Goal: Transaction & Acquisition: Purchase product/service

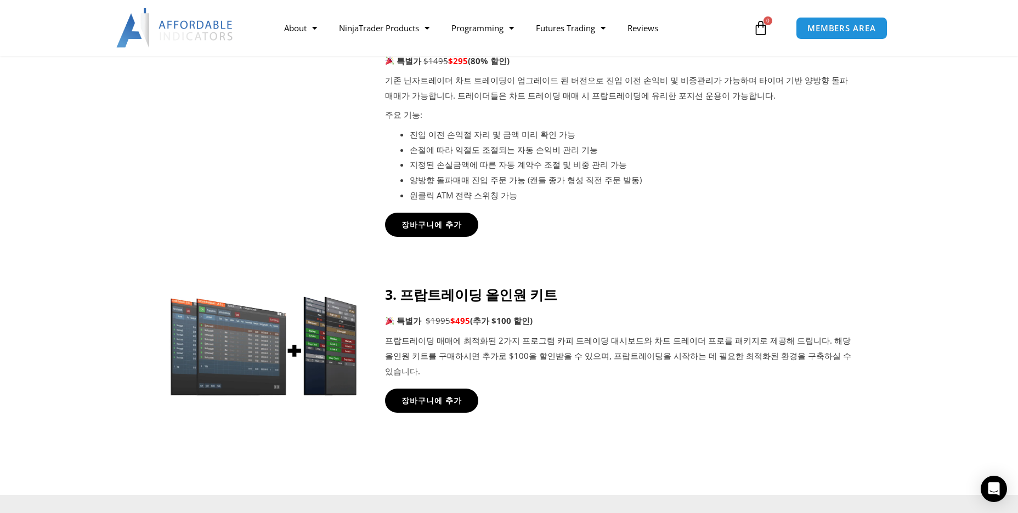
scroll to position [713, 0]
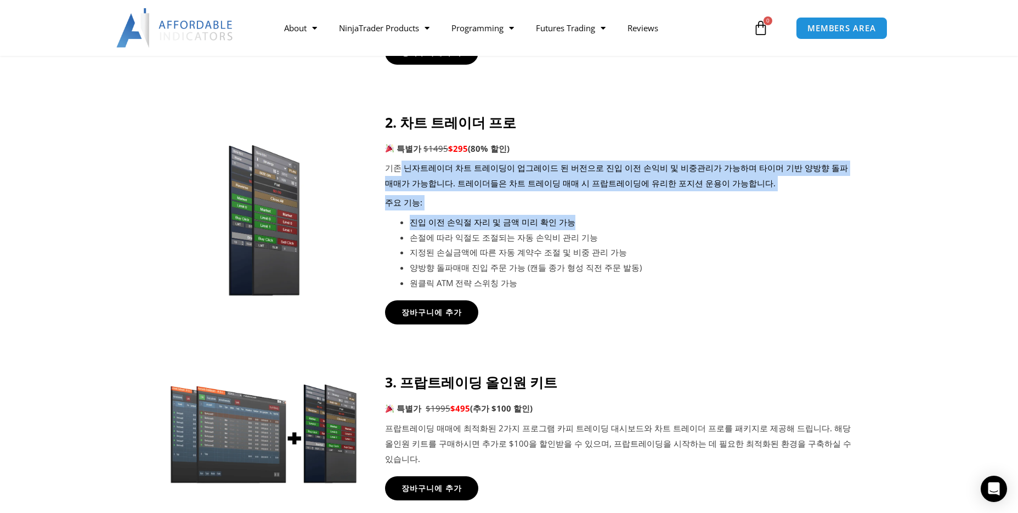
drag, startPoint x: 397, startPoint y: 168, endPoint x: 673, endPoint y: 241, distance: 285.3
click at [592, 225] on div "2. 차트 트레이더 프로 특별가 $1495 $295 (80% 할인) 기존 닌자트레이더 차트 트레이딩이 업그레이드 된 버전으로 진입 이전 손익비…" at bounding box center [618, 202] width 467 height 177
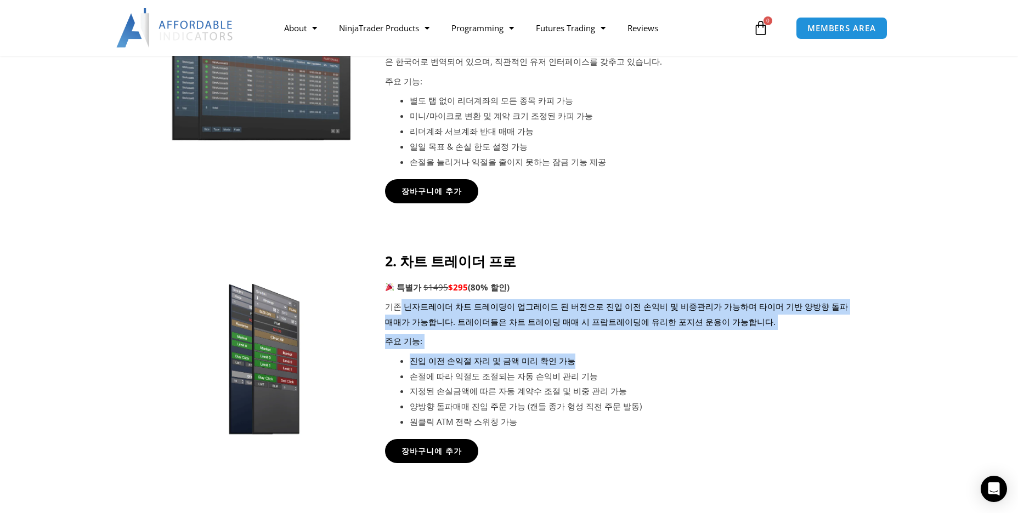
scroll to position [548, 0]
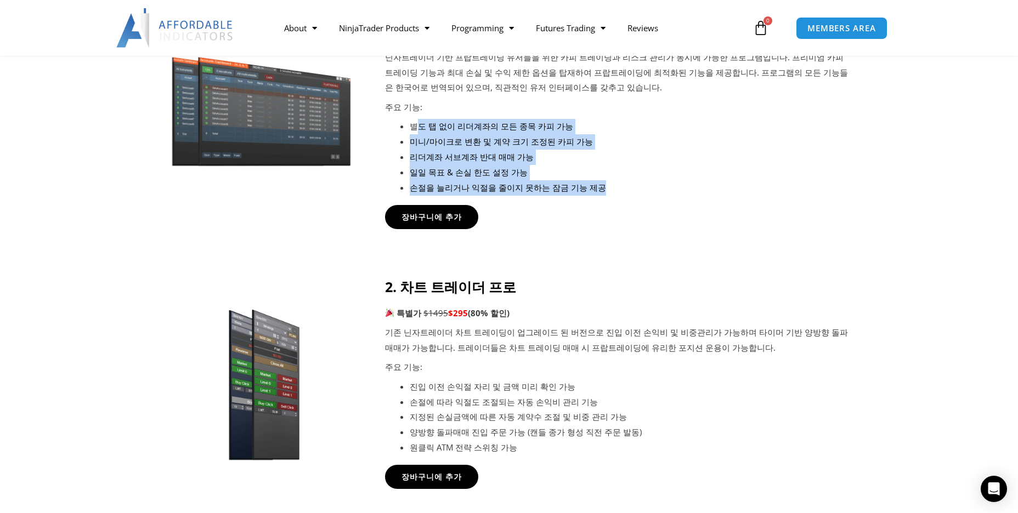
drag, startPoint x: 416, startPoint y: 133, endPoint x: 682, endPoint y: 217, distance: 279.1
click at [614, 200] on div "1. 카피 트레이딩 대시보드 특별가 $495 $295 (40% 할인) 닌자트레이더 기반 프랍트레이딩 유저들을 위한 카피 트레이딩과 리스크 관리…" at bounding box center [618, 105] width 467 height 205
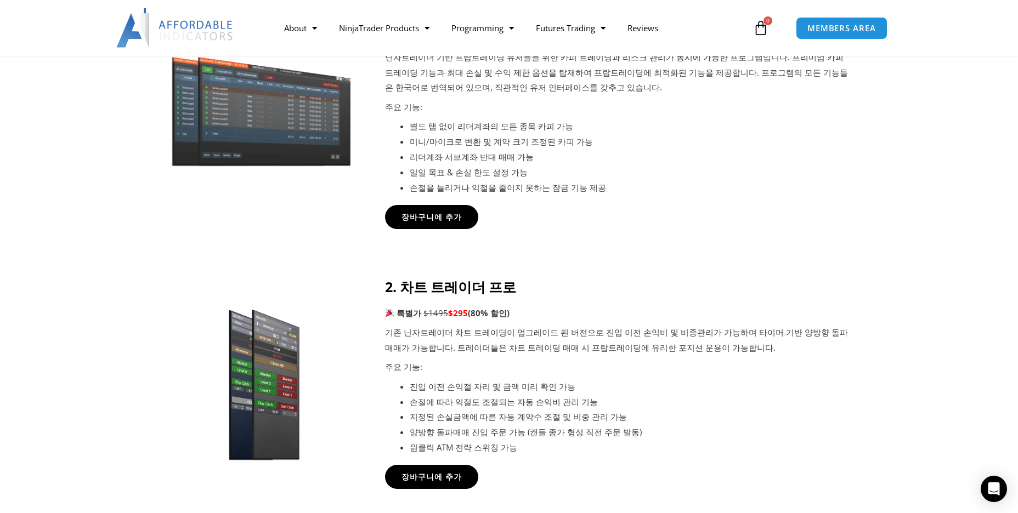
click at [683, 217] on div "장바구니에 추가" at bounding box center [618, 217] width 467 height 24
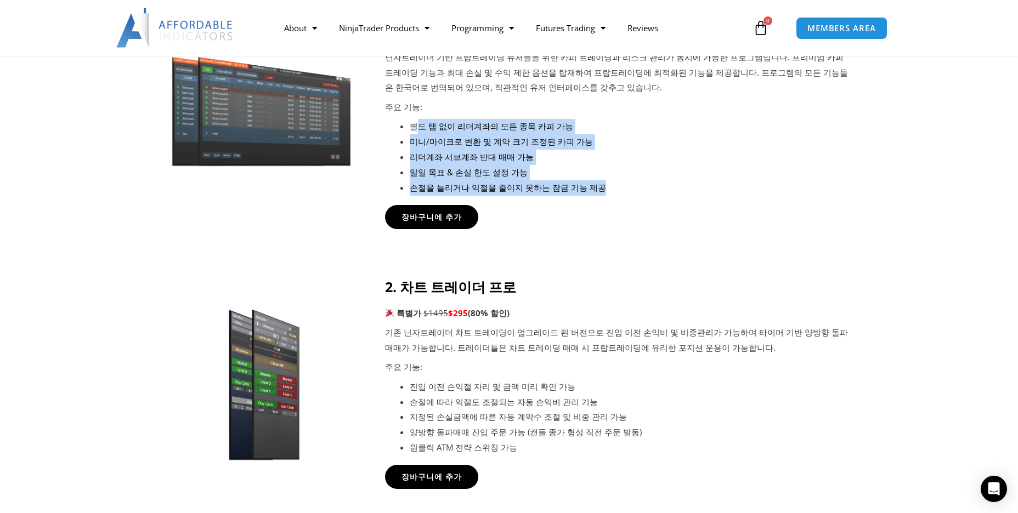
drag, startPoint x: 417, startPoint y: 129, endPoint x: 712, endPoint y: 199, distance: 302.7
click at [698, 195] on ul "별도 탭 없이 리더계좌의 모든 종목 카피 가능 미니/마이크로 변환 및 계약 크기 조정된 카피 가능 리더계좌 서브계좌 반대 매매 가능 일일 목표…" at bounding box center [631, 157] width 442 height 76
click at [713, 200] on div "1. 카피 트레이딩 대시보드 특별가 $495 $295 (40% 할인) 닌자트레이더 기반 프랍트레이딩 유저들을 위한 카피 트레이딩과 리스크 관리…" at bounding box center [618, 105] width 467 height 205
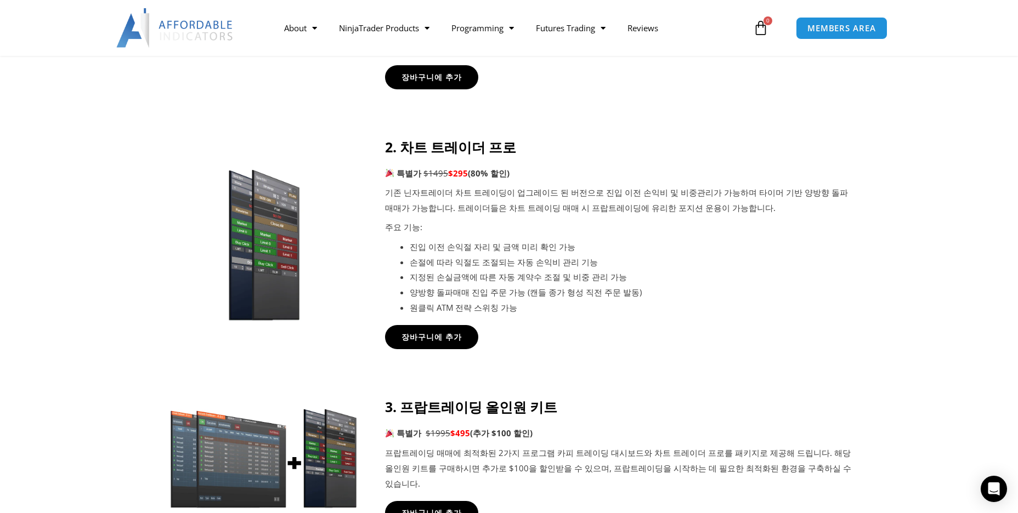
scroll to position [713, 0]
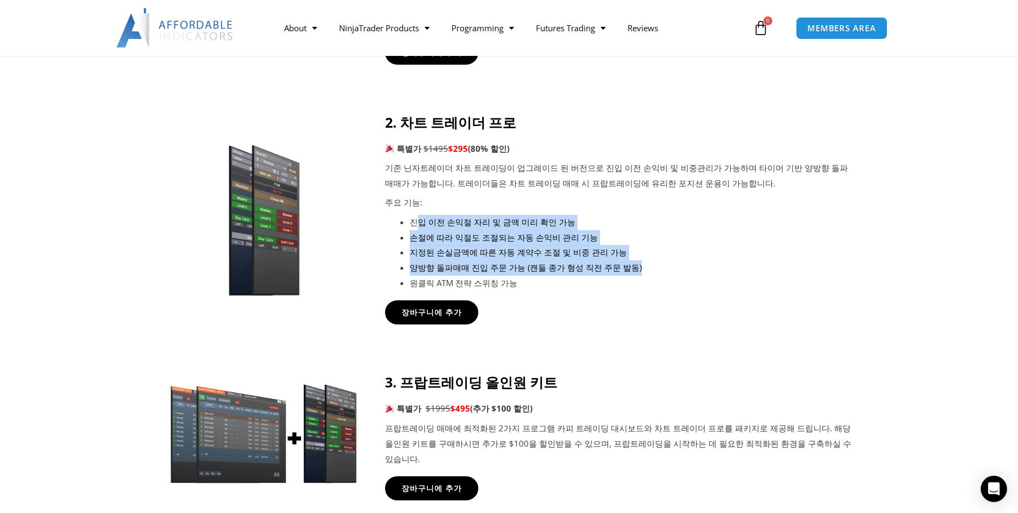
drag, startPoint x: 415, startPoint y: 229, endPoint x: 631, endPoint y: 267, distance: 219.5
click at [631, 267] on ul "진입 이전 손익절 자리 및 금액 미리 확인 가능 손절에 따라 익절도 조절되는 자동 손익비 관리 기능 지정된 손실금액에 따른 자동 계약수 조절 …" at bounding box center [631, 253] width 442 height 76
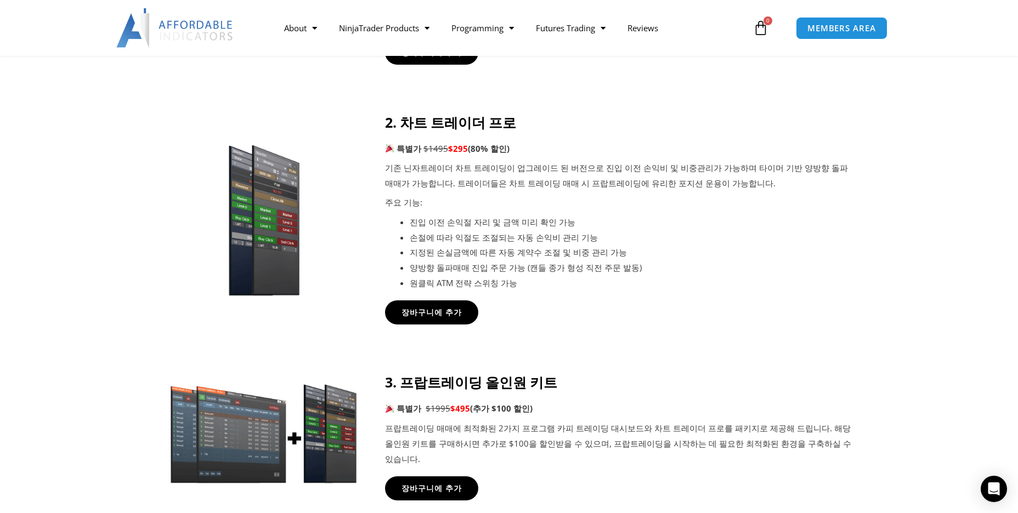
click at [592, 287] on li "원클릭 ATM 전략 스위칭 가능" at bounding box center [631, 283] width 442 height 15
drag, startPoint x: 412, startPoint y: 265, endPoint x: 696, endPoint y: 265, distance: 284.1
click at [696, 265] on li "양방향 돌파매매 진입 주문 가능 (캔들 종가 형성 직전 주문 발동)" at bounding box center [631, 267] width 442 height 15
click at [690, 286] on li "원클릭 ATM 전략 스위칭 가능" at bounding box center [631, 283] width 442 height 15
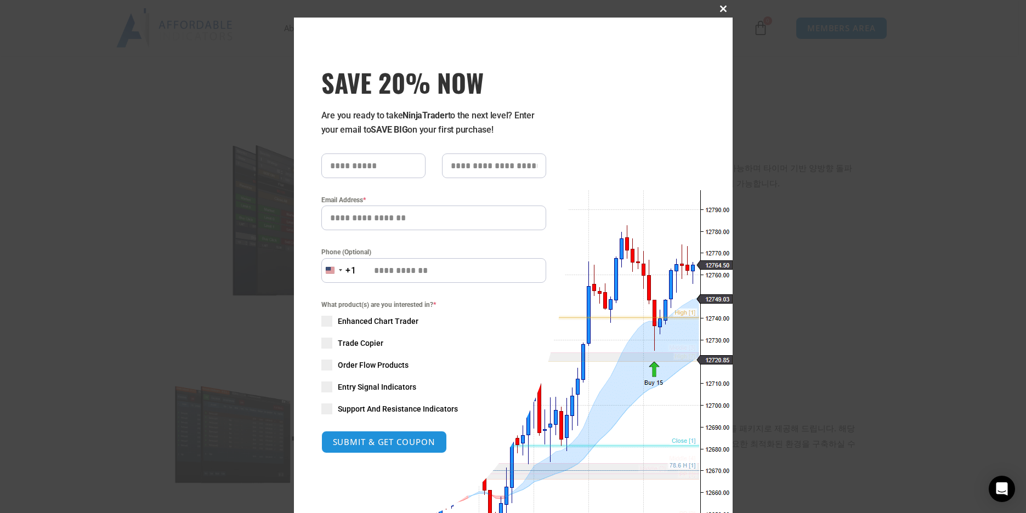
click at [721, 9] on span at bounding box center [724, 8] width 18 height 7
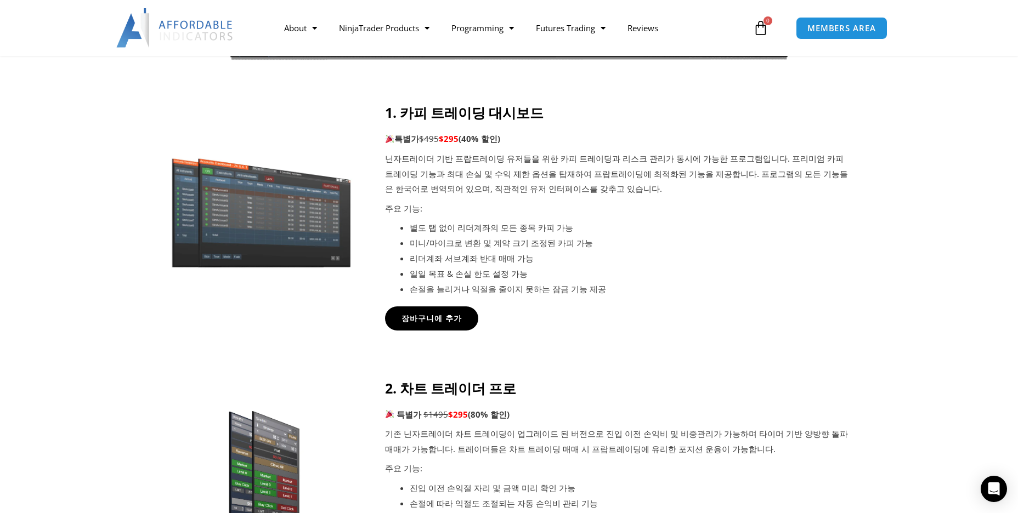
scroll to position [439, 0]
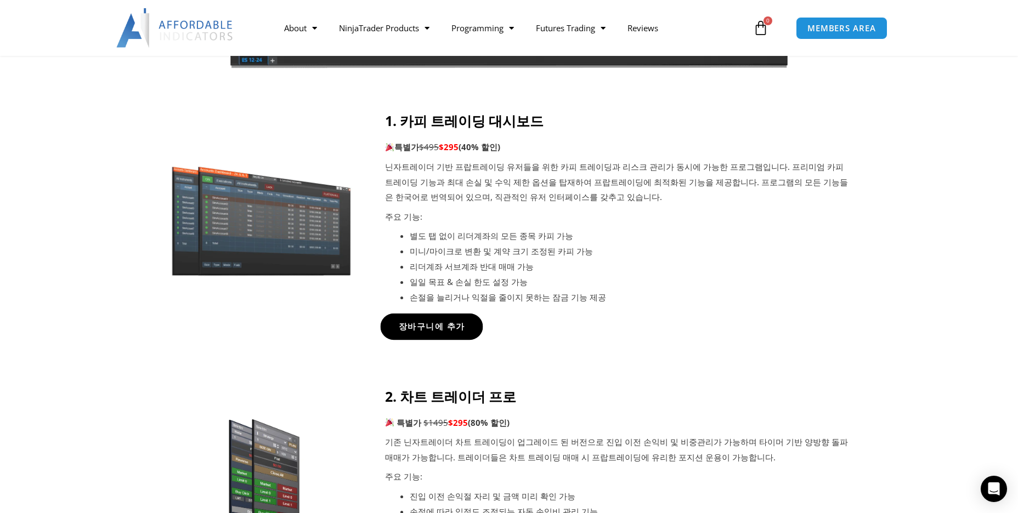
click at [439, 333] on link "장바구니에 추가" at bounding box center [432, 327] width 103 height 26
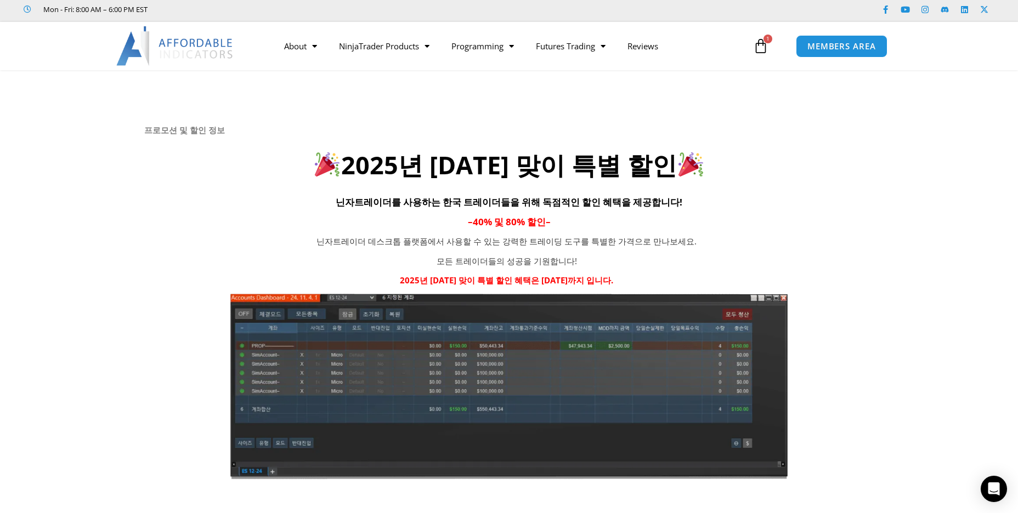
scroll to position [0, 0]
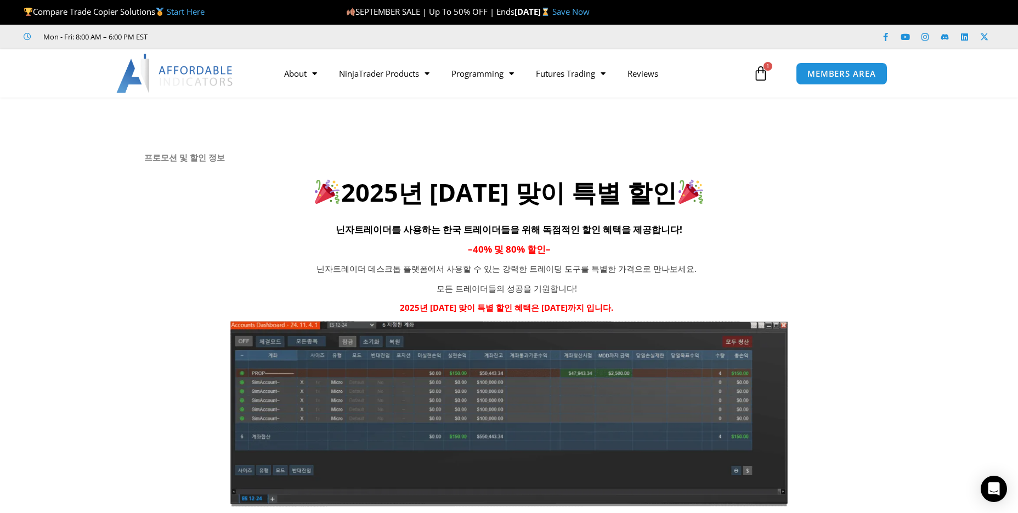
click at [172, 72] on img at bounding box center [175, 73] width 118 height 39
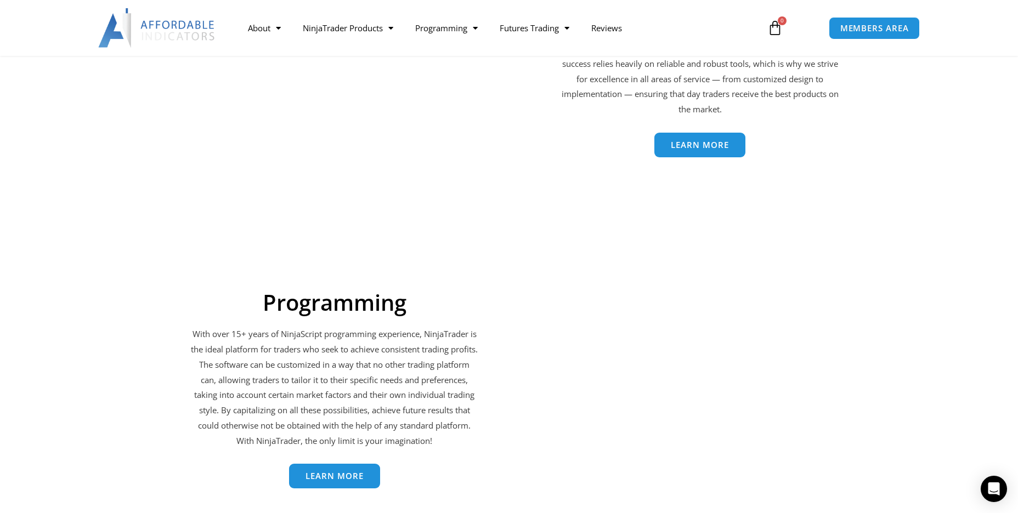
scroll to position [1536, 0]
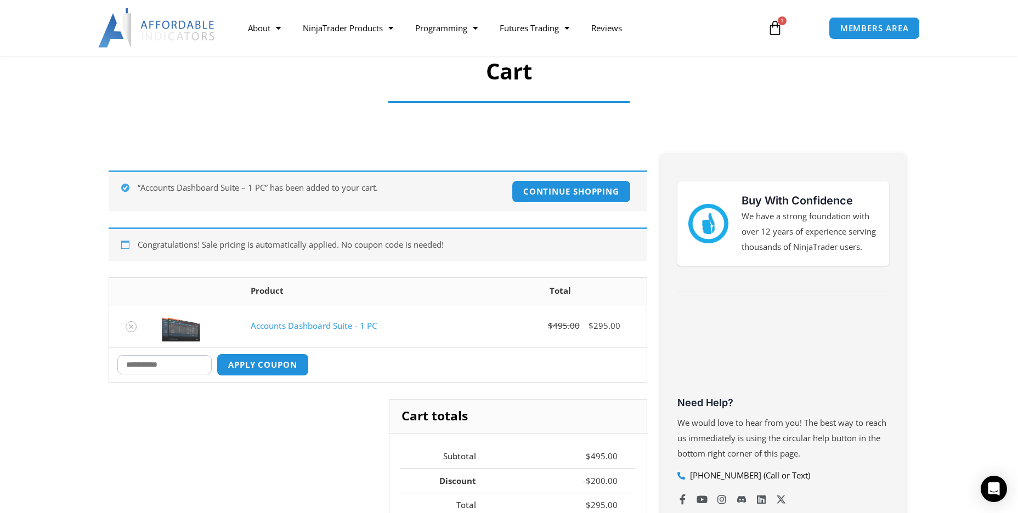
scroll to position [219, 0]
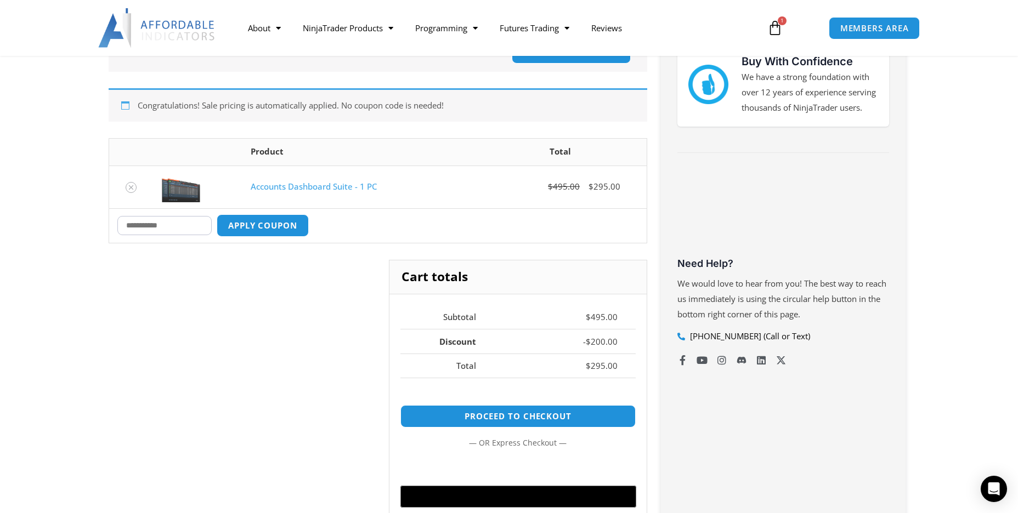
click at [151, 224] on input "Coupon:" at bounding box center [164, 225] width 94 height 19
type input "*"
type input "*****"
click at [262, 224] on button "Apply coupon" at bounding box center [262, 226] width 97 height 24
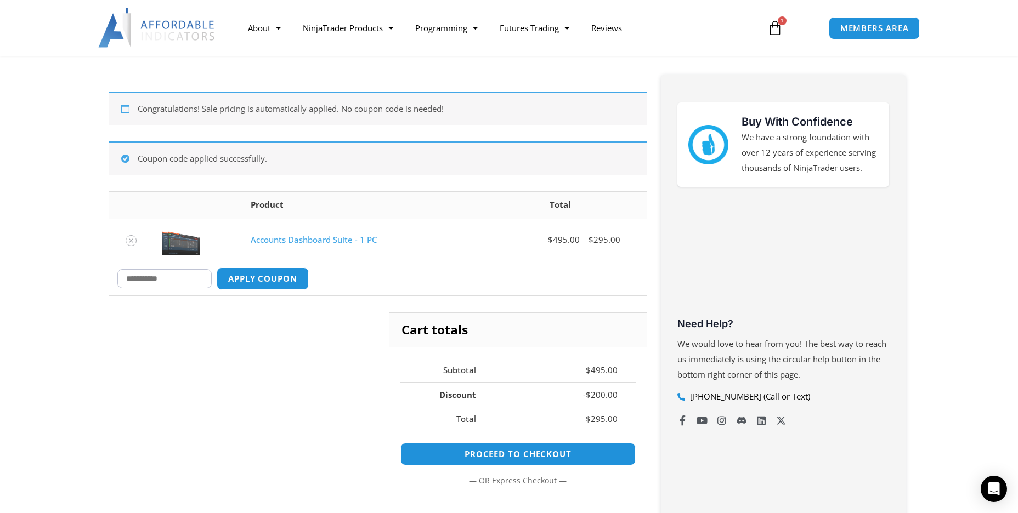
scroll to position [165, 0]
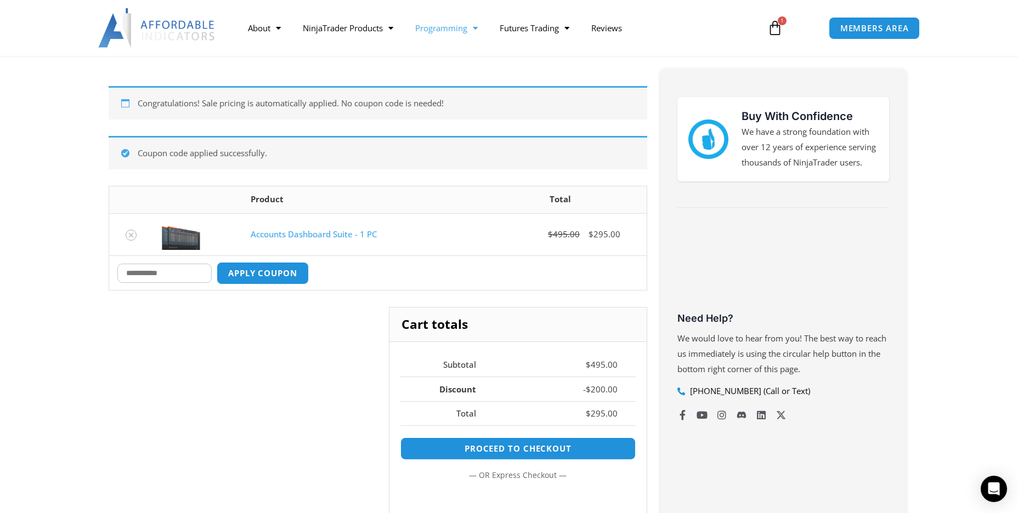
click at [439, 27] on link "Programming" at bounding box center [446, 27] width 84 height 25
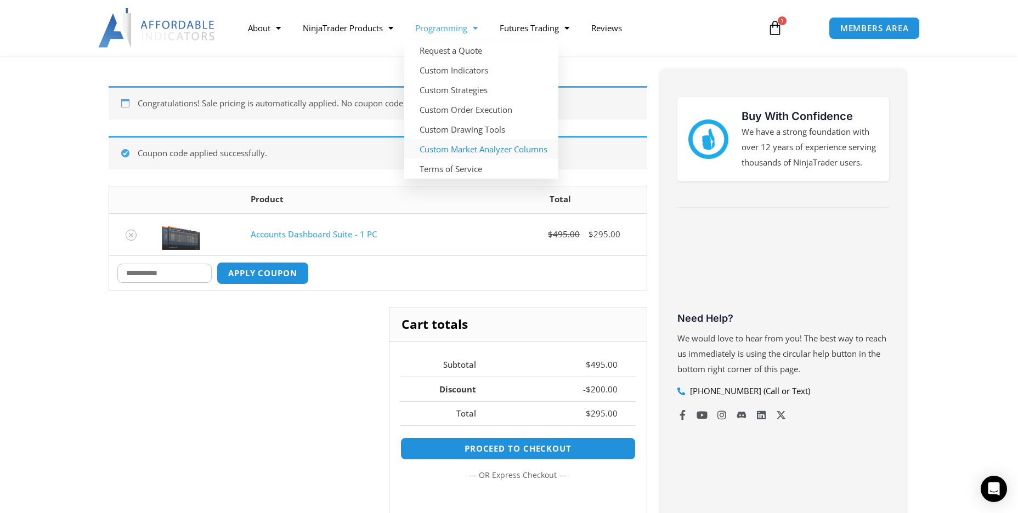
click at [535, 155] on link "Custom Market Analyzer Columns" at bounding box center [481, 149] width 154 height 20
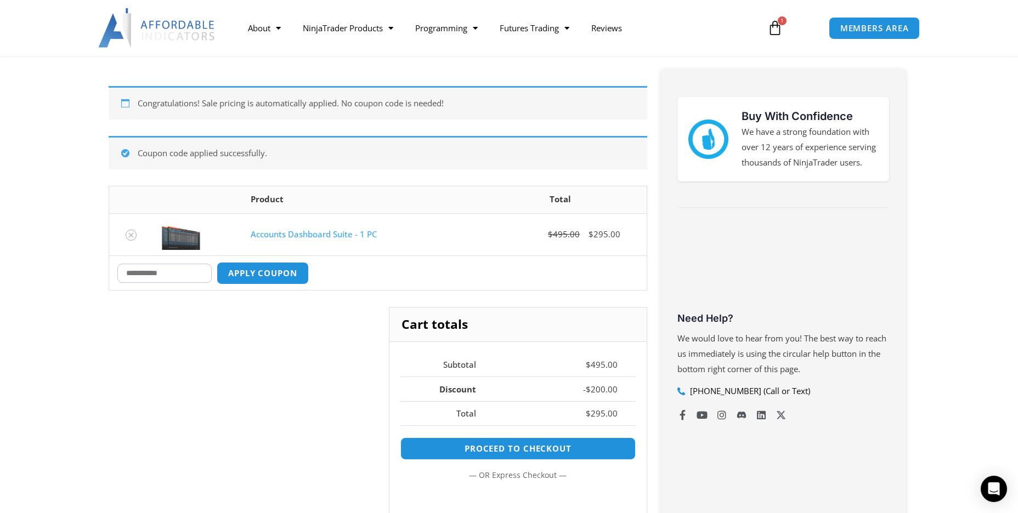
click at [154, 38] on img at bounding box center [157, 27] width 118 height 39
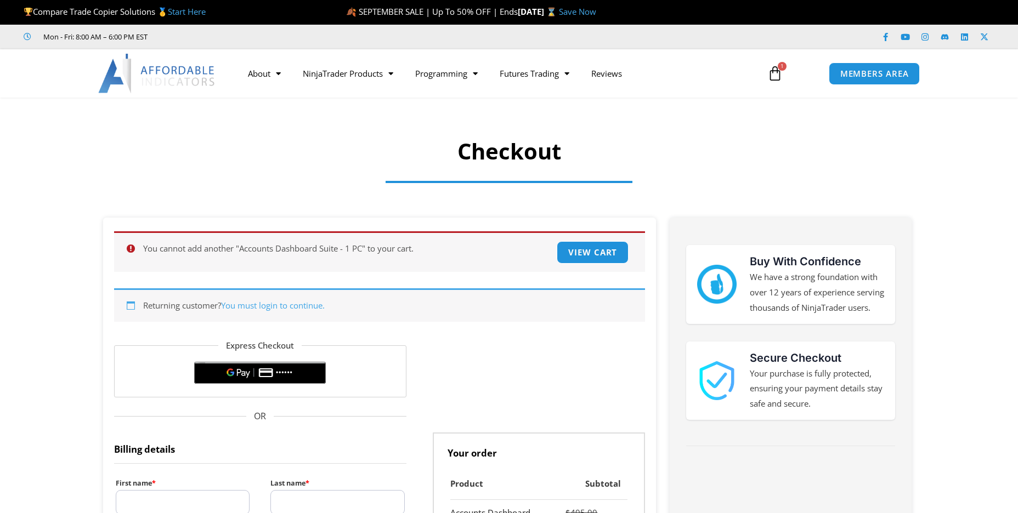
select select "**"
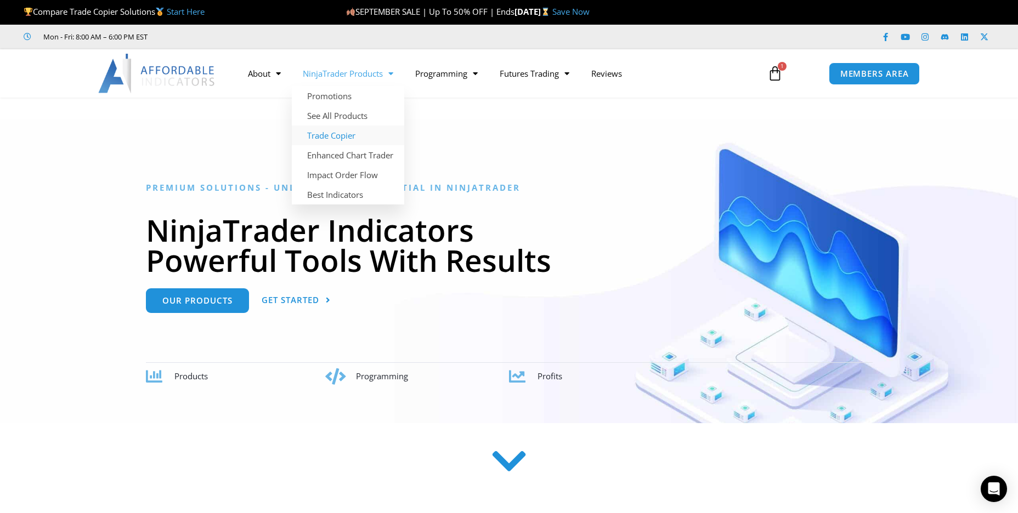
click at [375, 136] on link "Trade Copier" at bounding box center [348, 136] width 112 height 20
click at [348, 139] on link "Trade Copier" at bounding box center [348, 136] width 112 height 20
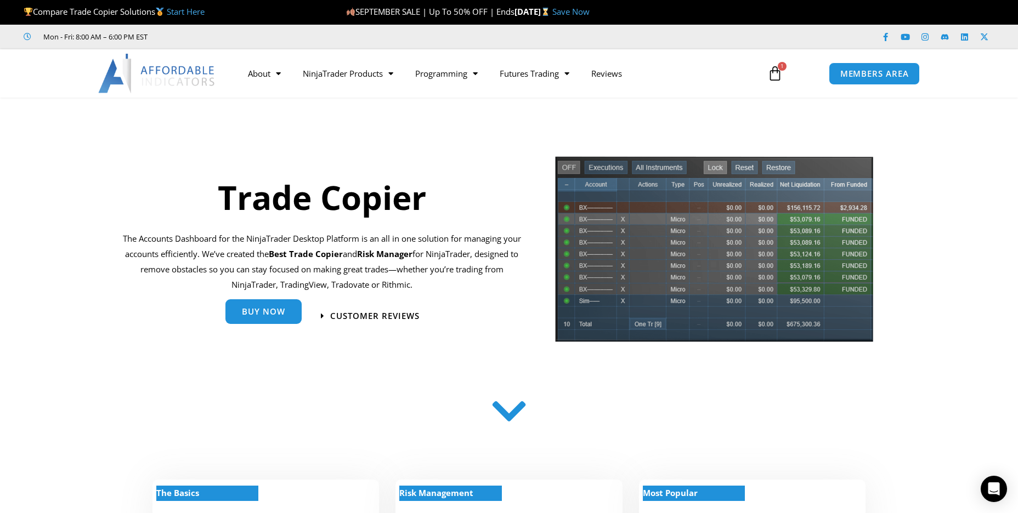
click at [272, 320] on link "Buy Now" at bounding box center [263, 311] width 76 height 25
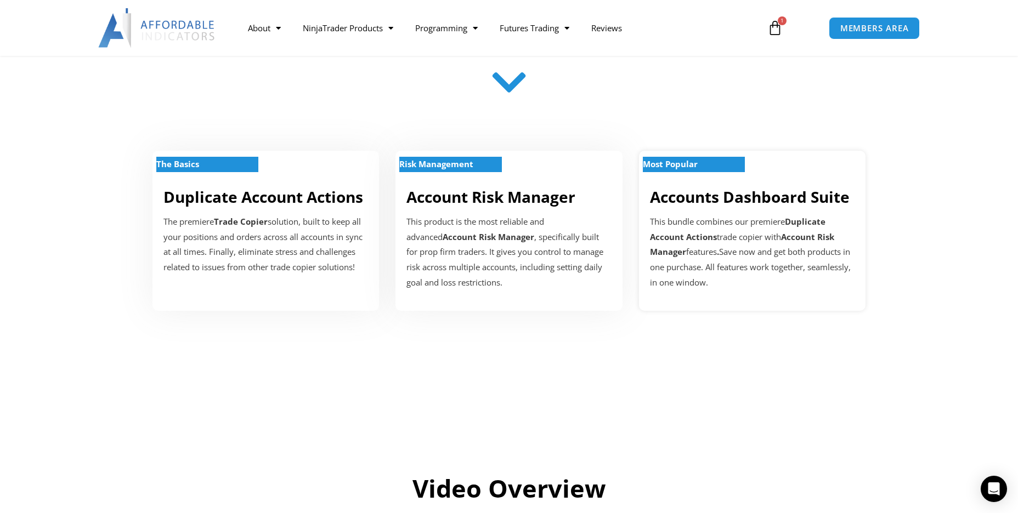
scroll to position [658, 0]
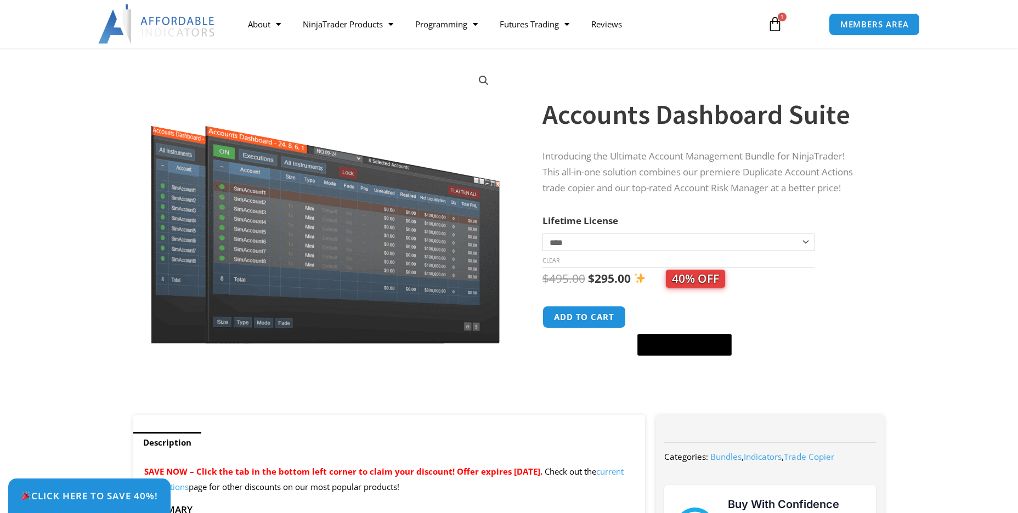
scroll to position [55, 0]
click at [592, 316] on button "Add to cart" at bounding box center [584, 317] width 88 height 24
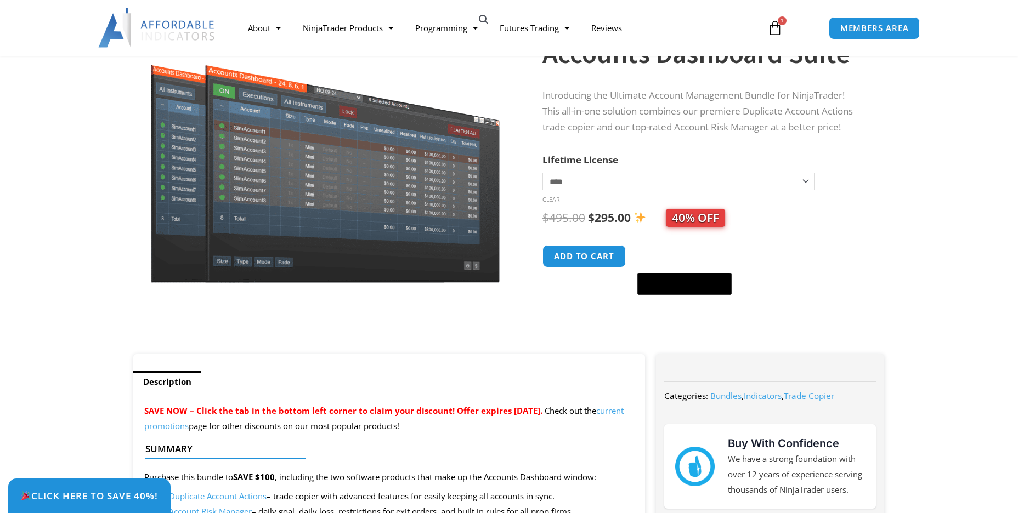
scroll to position [219, 0]
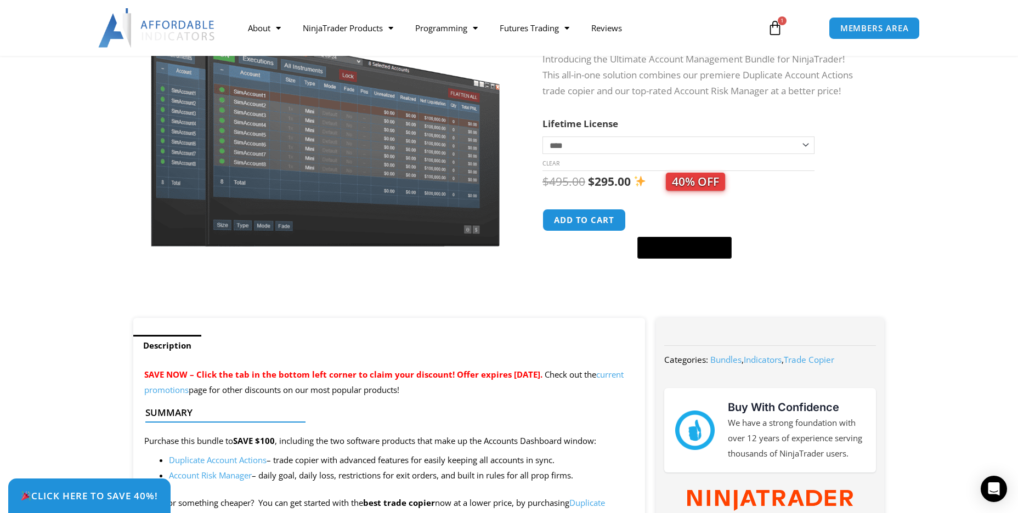
click at [772, 27] on icon at bounding box center [774, 27] width 15 height 15
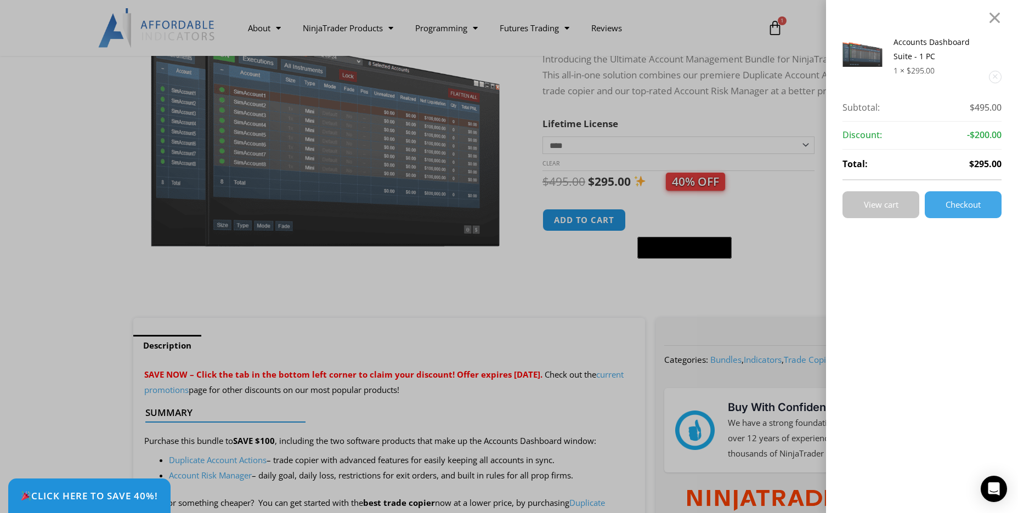
click at [895, 209] on span "View cart" at bounding box center [881, 205] width 35 height 8
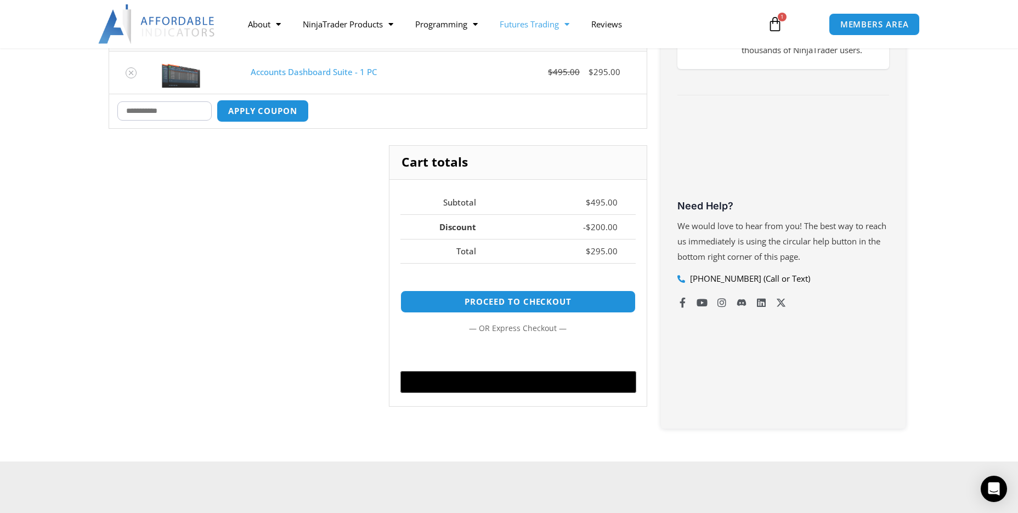
scroll to position [55, 0]
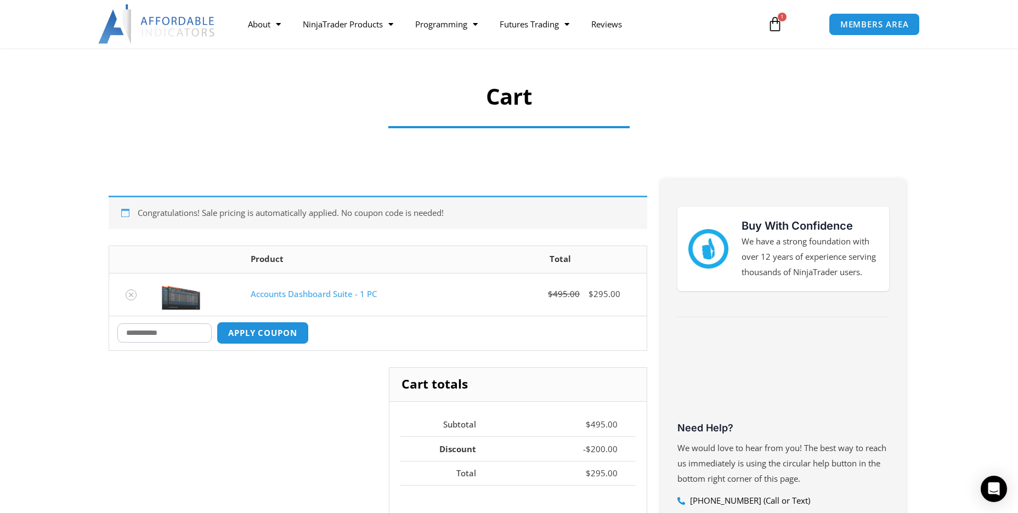
click at [739, 141] on section "Cart" at bounding box center [509, 100] width 1018 height 115
